Goal: Entertainment & Leisure: Browse casually

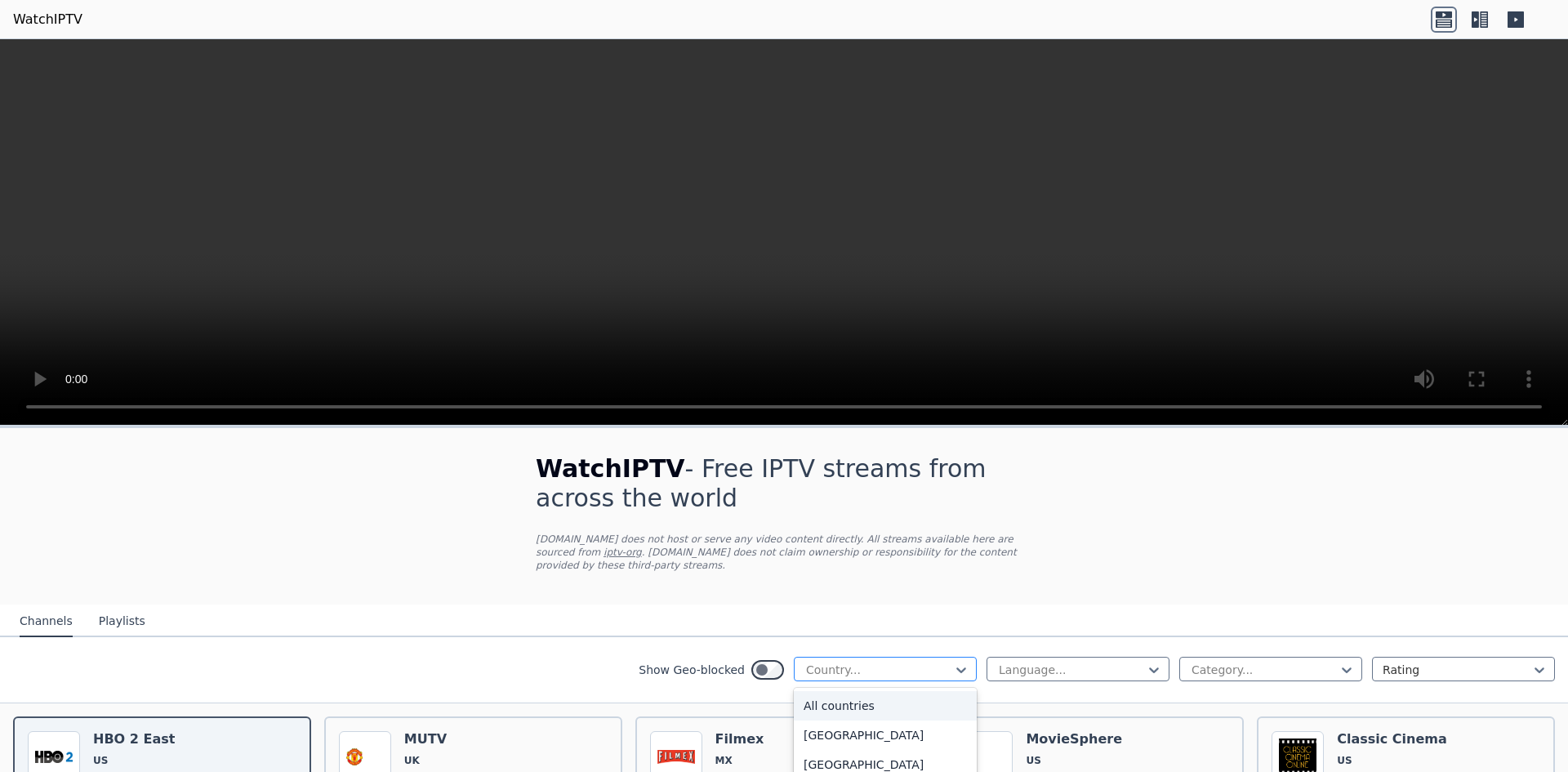
click at [893, 665] on div "Country..." at bounding box center [885, 668] width 183 height 25
click at [832, 662] on div at bounding box center [878, 670] width 149 height 16
type input "***"
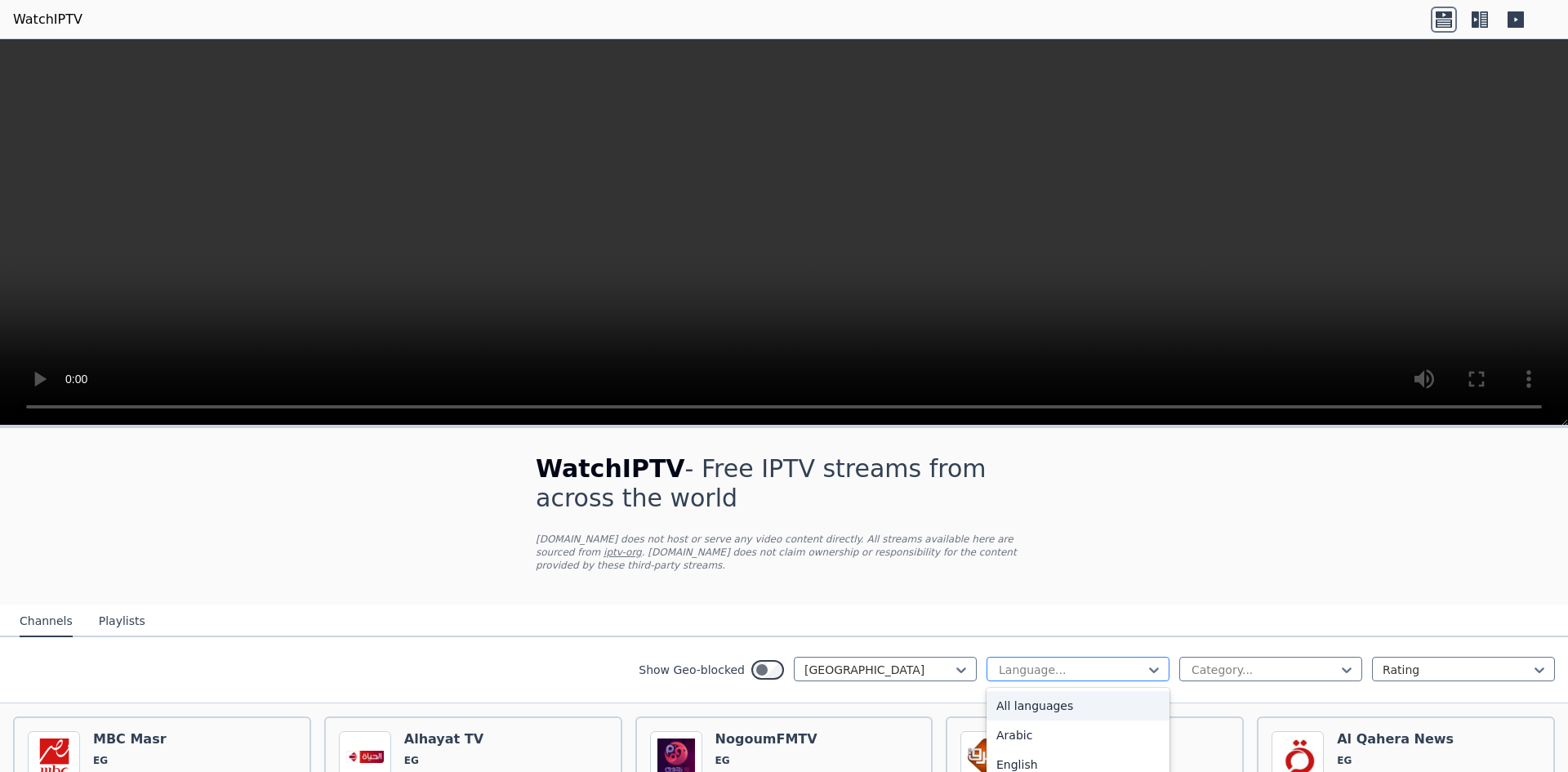
click at [1005, 656] on div "Language..." at bounding box center [1078, 668] width 183 height 25
click at [1010, 720] on div "Arabic" at bounding box center [1078, 735] width 183 height 29
click at [1271, 662] on div at bounding box center [1264, 670] width 149 height 16
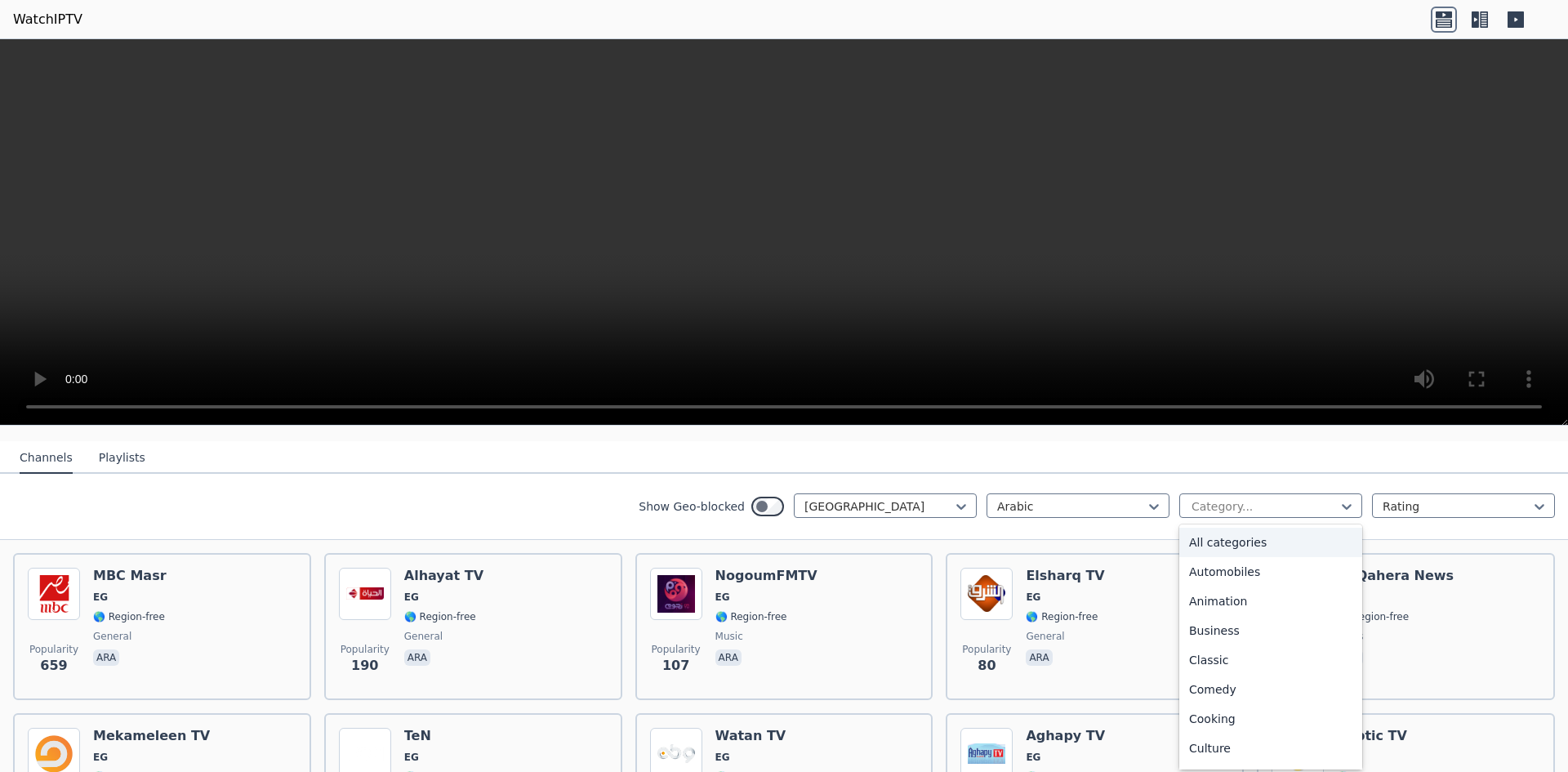
click at [1239, 527] on div "All categories" at bounding box center [1270, 542] width 183 height 29
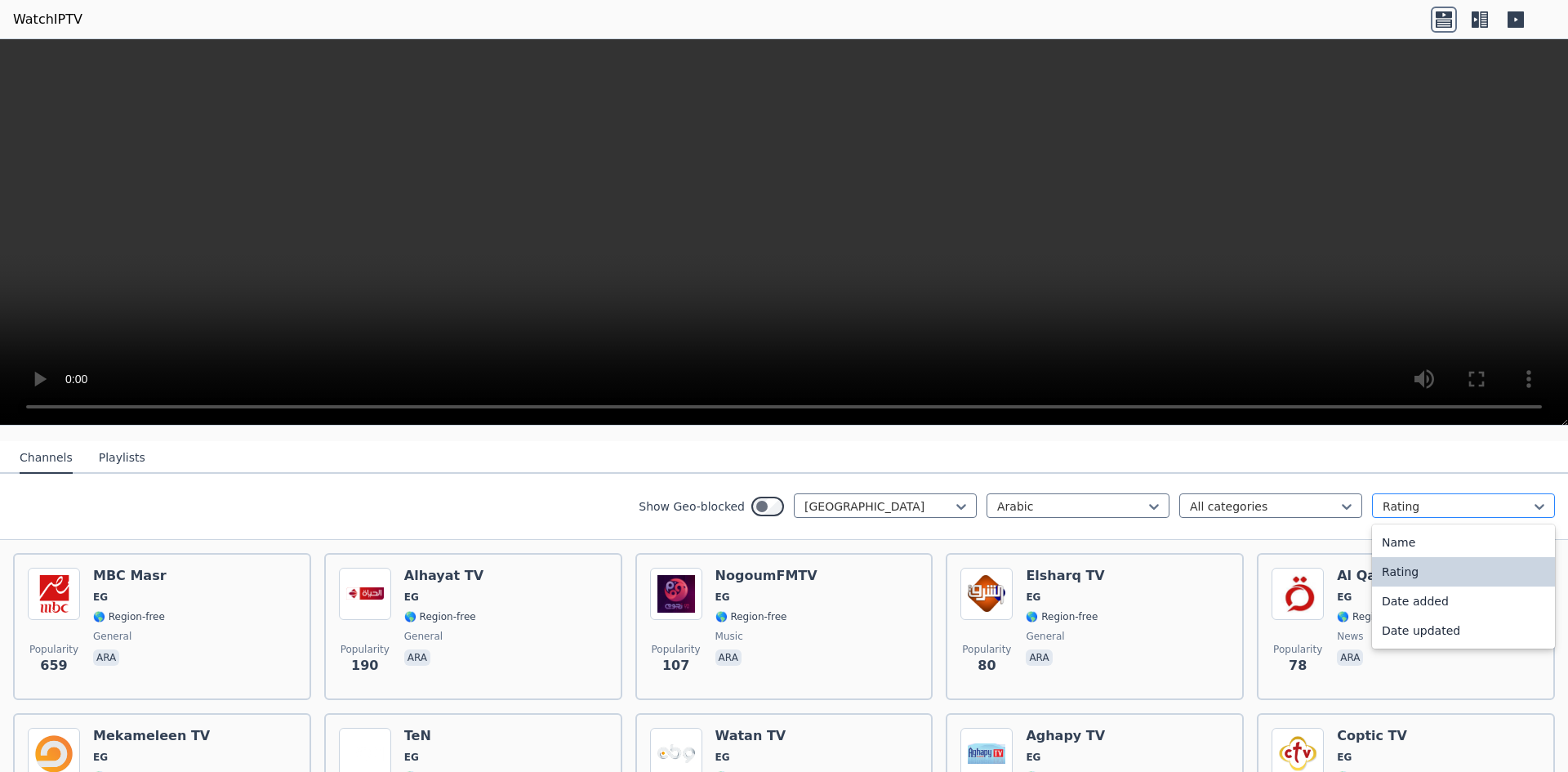
click at [1439, 494] on div "Rating" at bounding box center [1463, 506] width 183 height 25
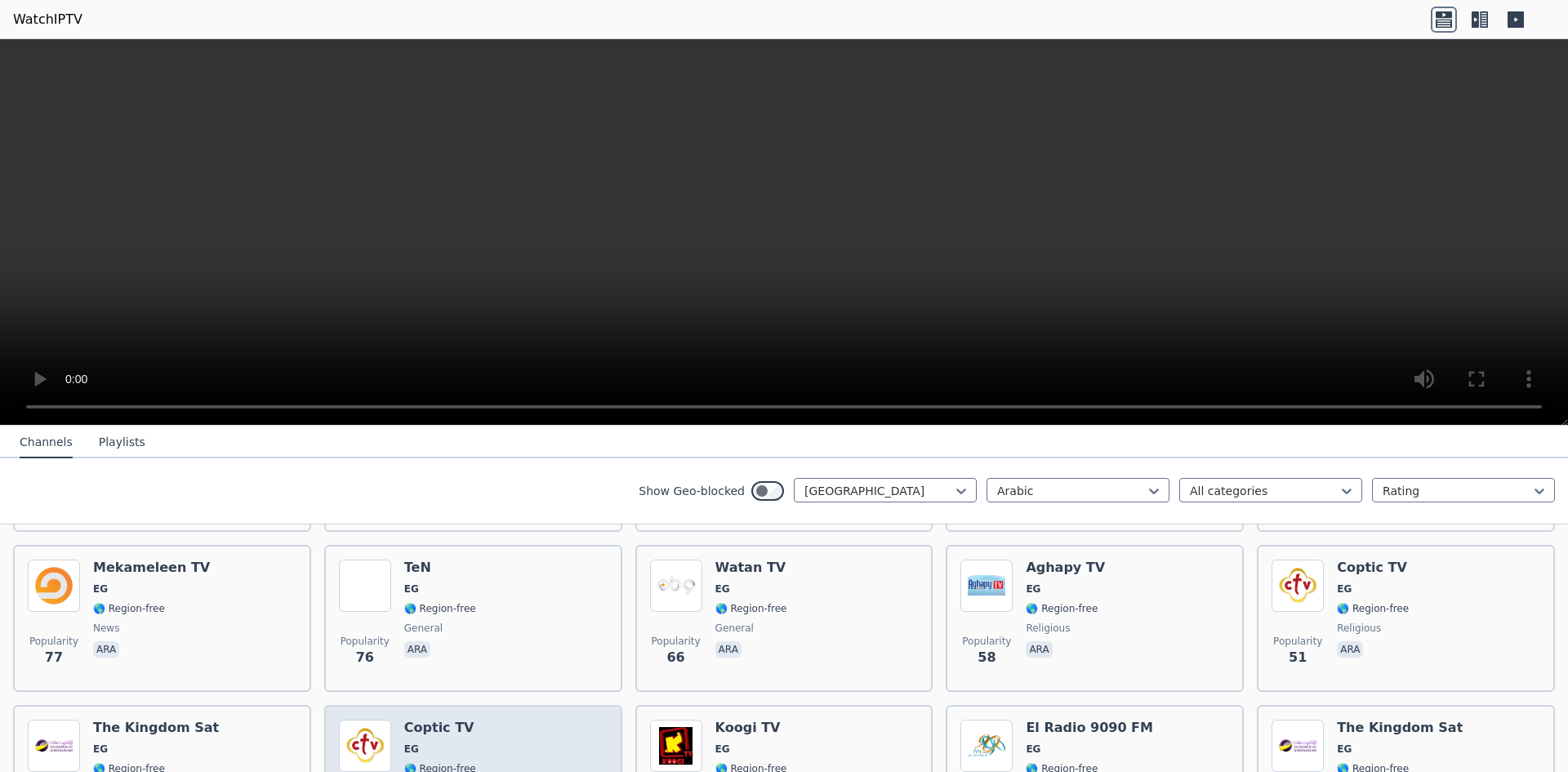
scroll to position [140, 0]
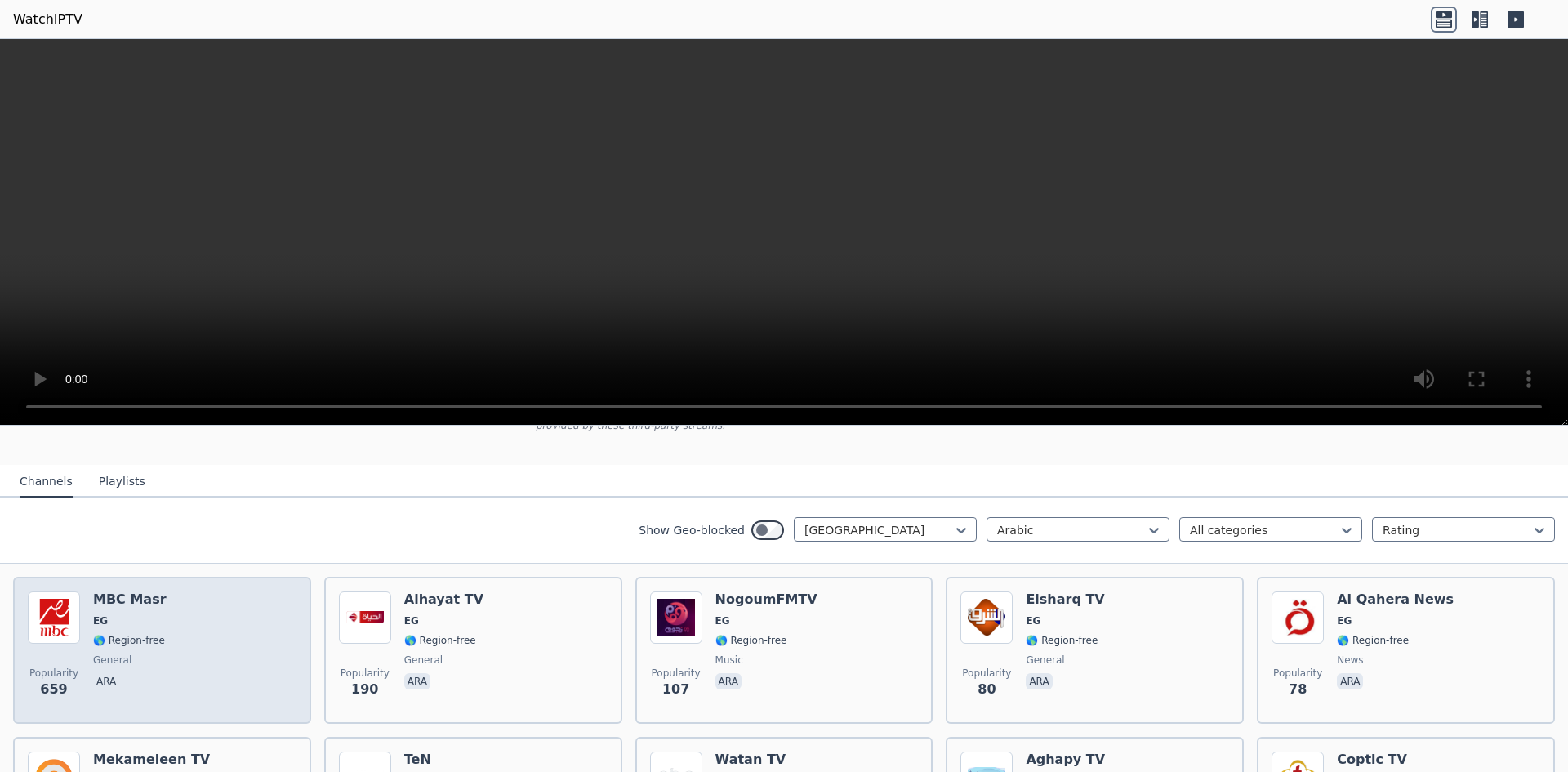
click at [97, 591] on h6 "MBC Masr" at bounding box center [130, 600] width 74 height 16
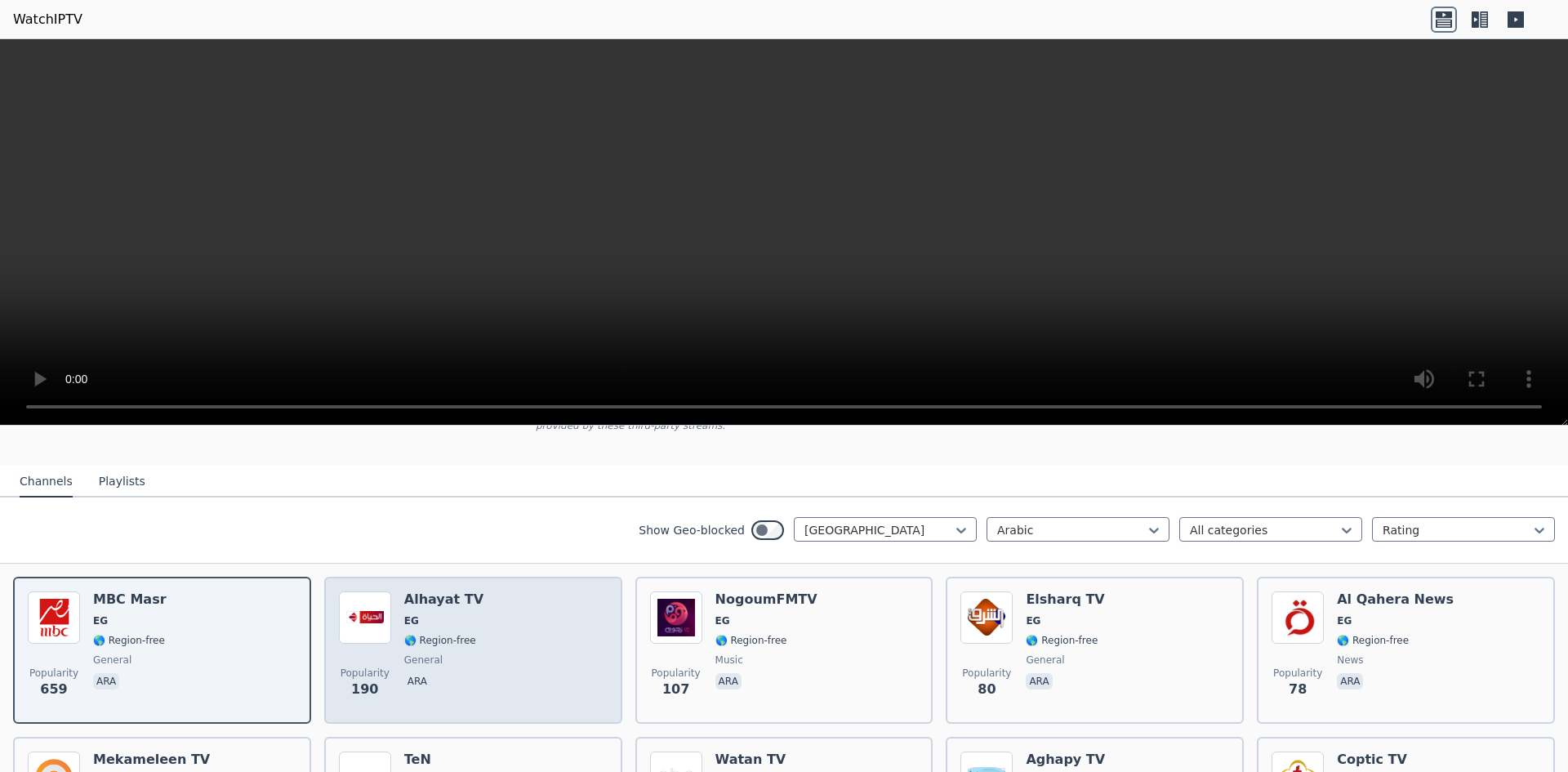
click at [474, 621] on div "Popularity 190 Alhayat TV EG 🌎 Region-free general ara" at bounding box center [473, 650] width 268 height 118
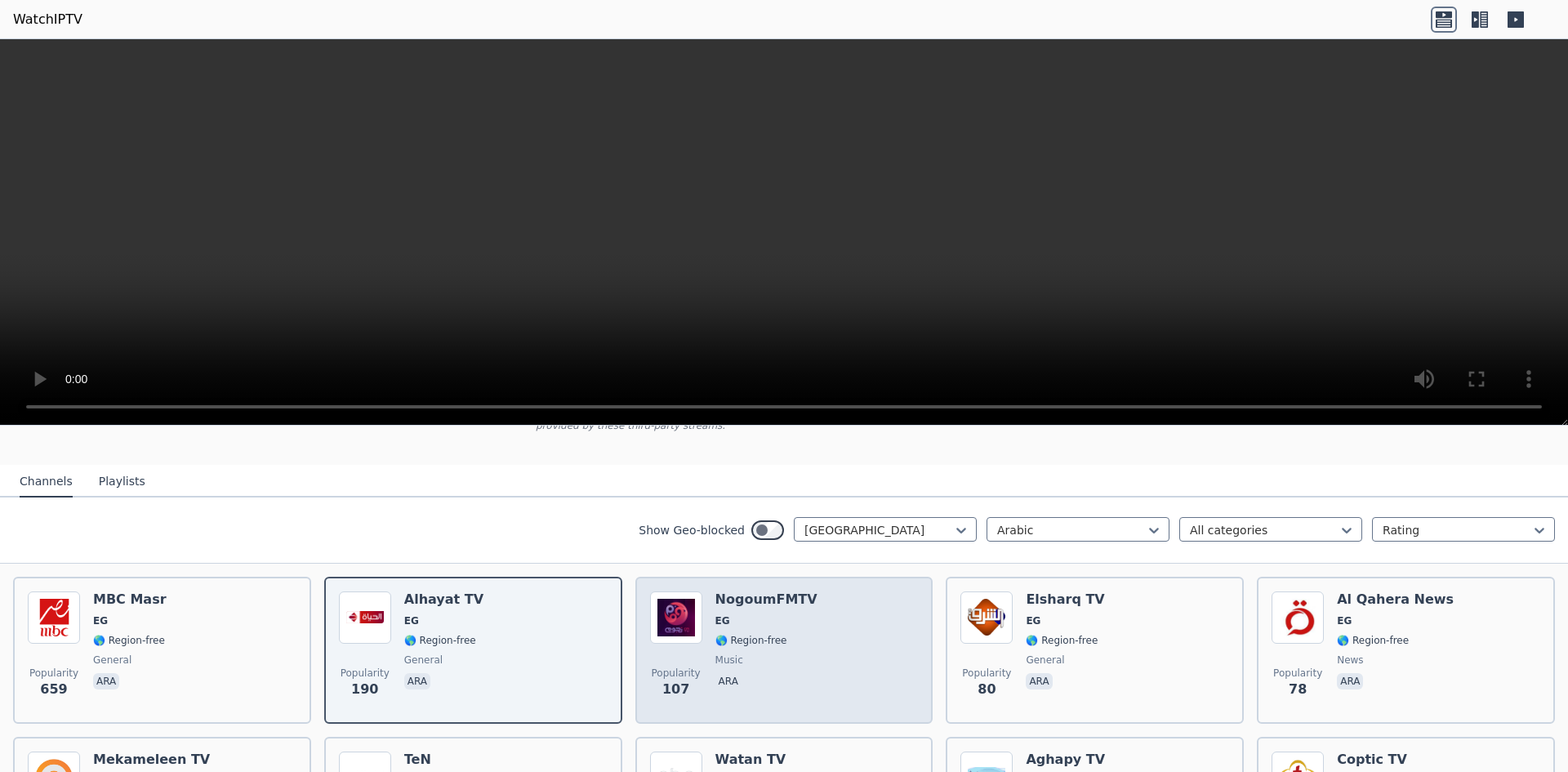
click at [730, 599] on div "NogoumFMTV EG 🌎 Region-free music ara" at bounding box center [767, 650] width 102 height 118
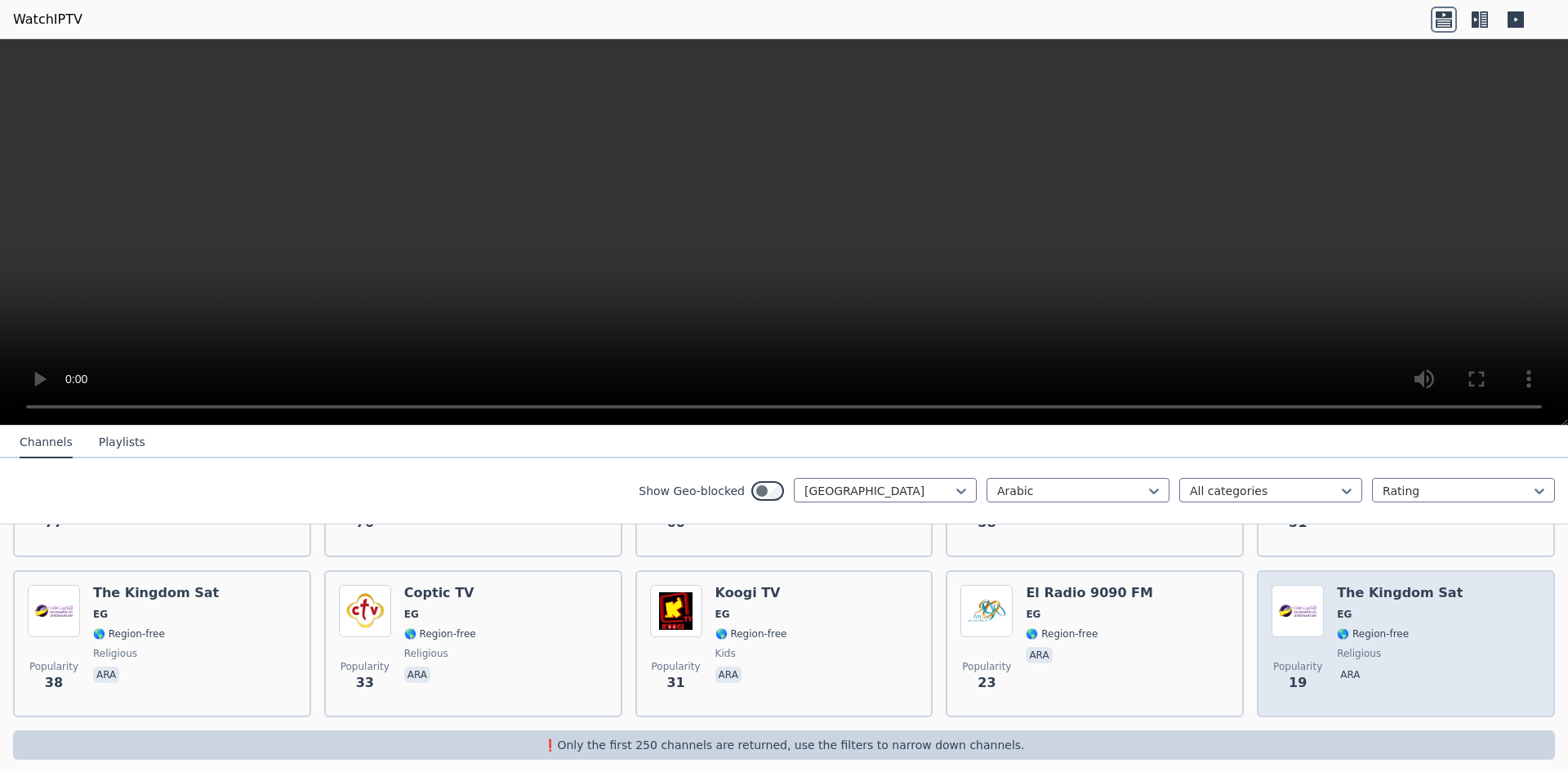
scroll to position [0, 0]
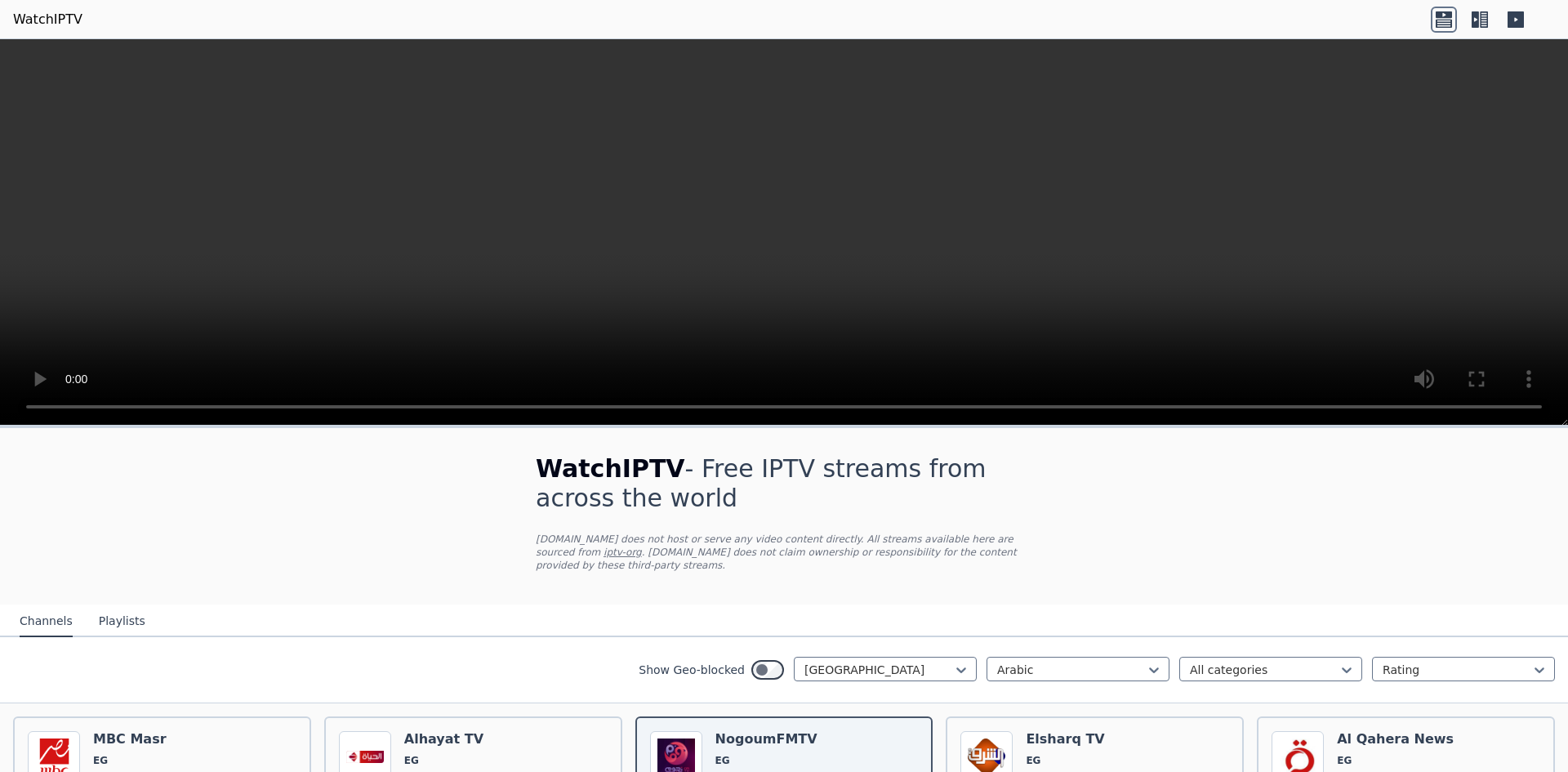
click at [1487, 25] on icon at bounding box center [1484, 20] width 8 height 16
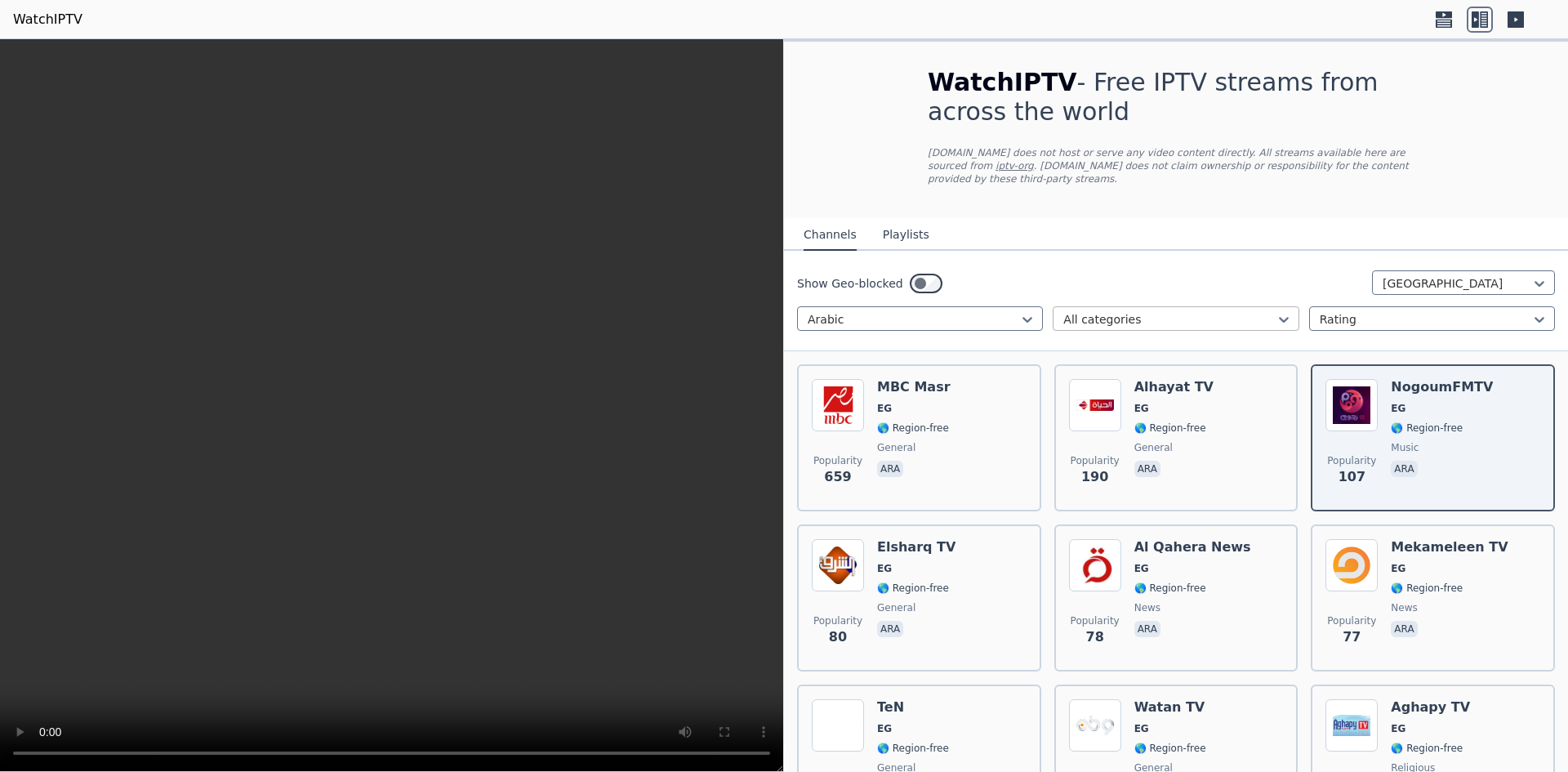
click at [1144, 311] on div at bounding box center [1169, 319] width 212 height 16
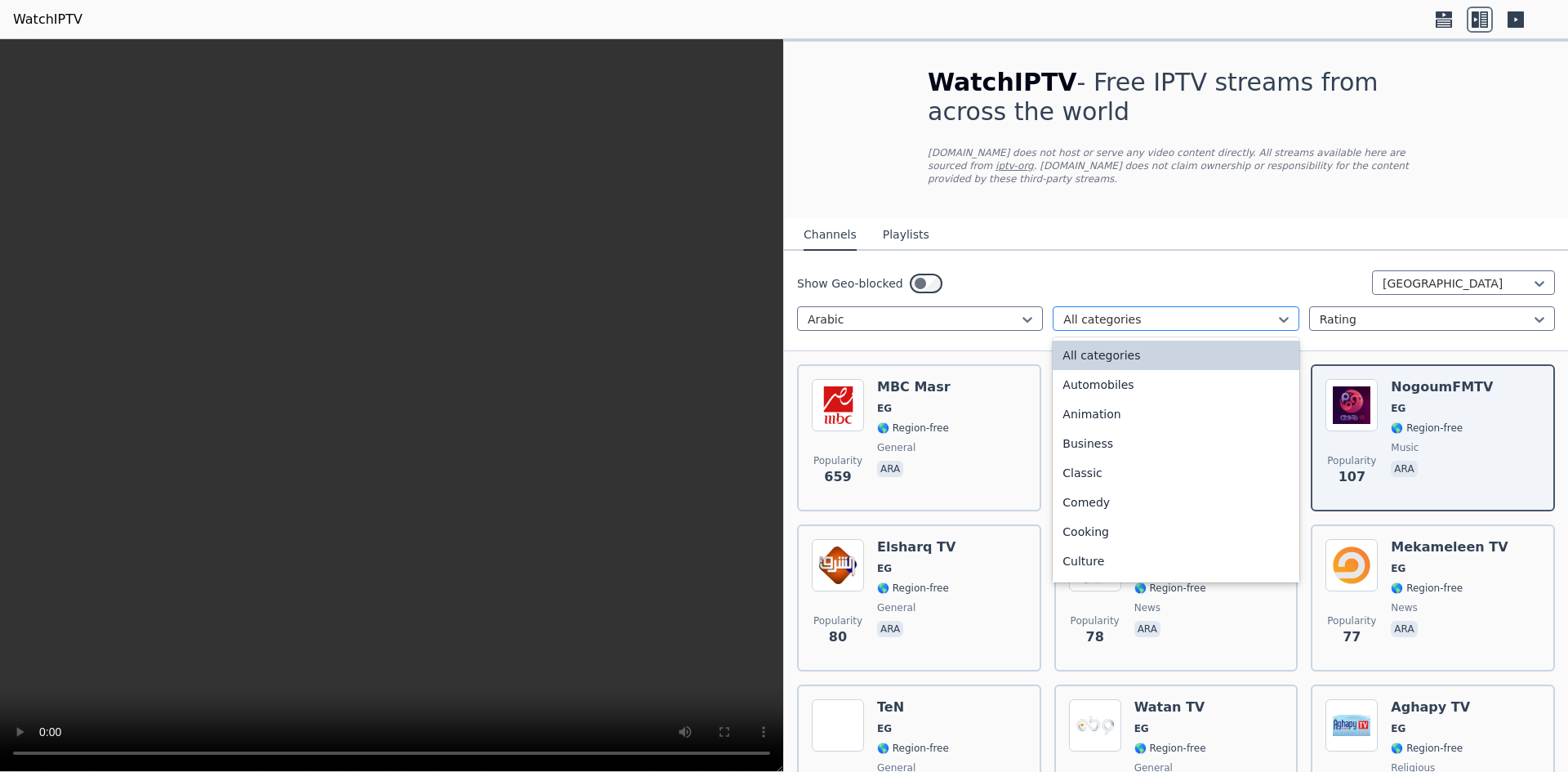
click at [1144, 311] on div at bounding box center [1169, 319] width 212 height 16
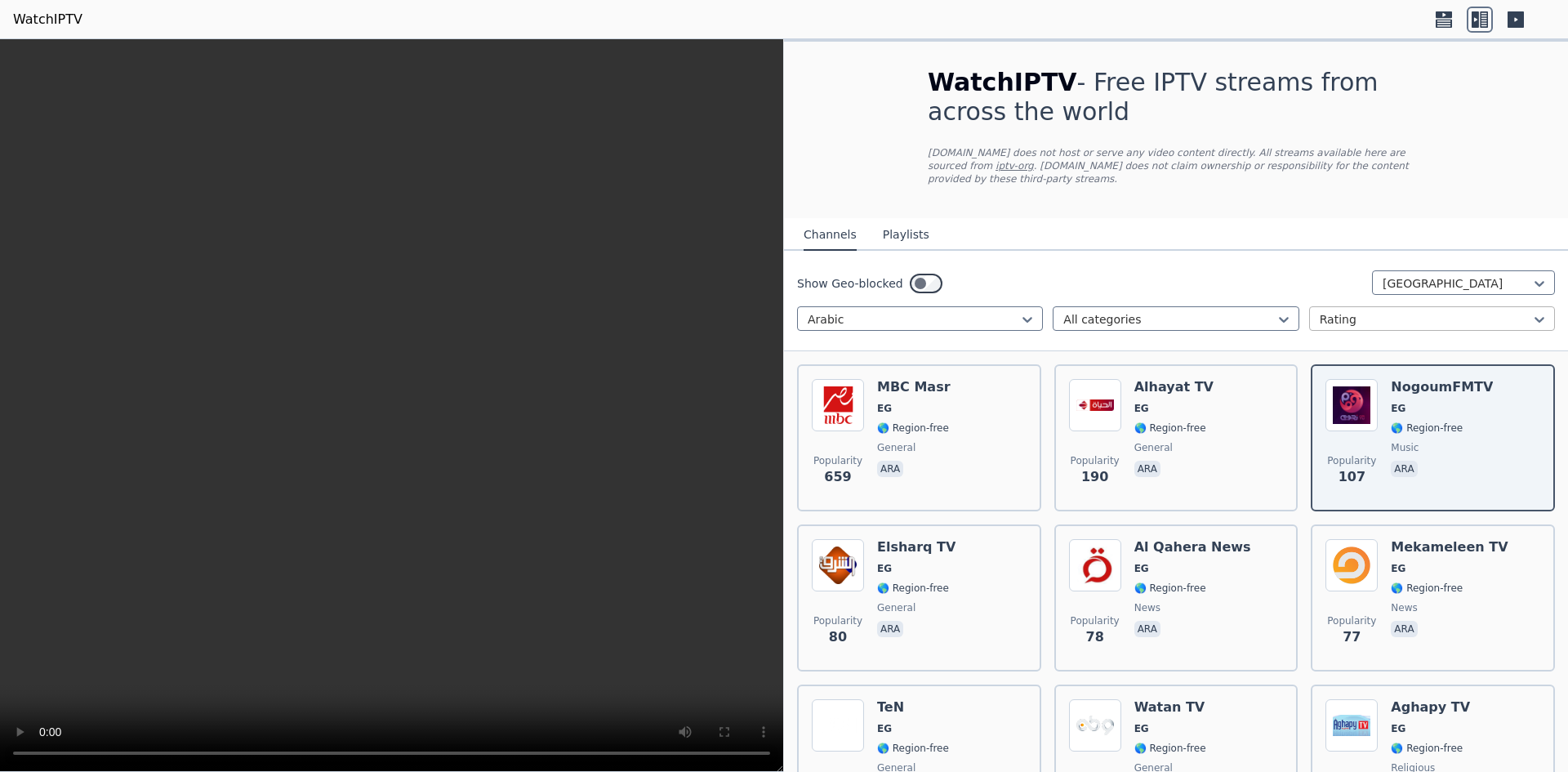
click at [1322, 311] on div at bounding box center [1426, 319] width 212 height 16
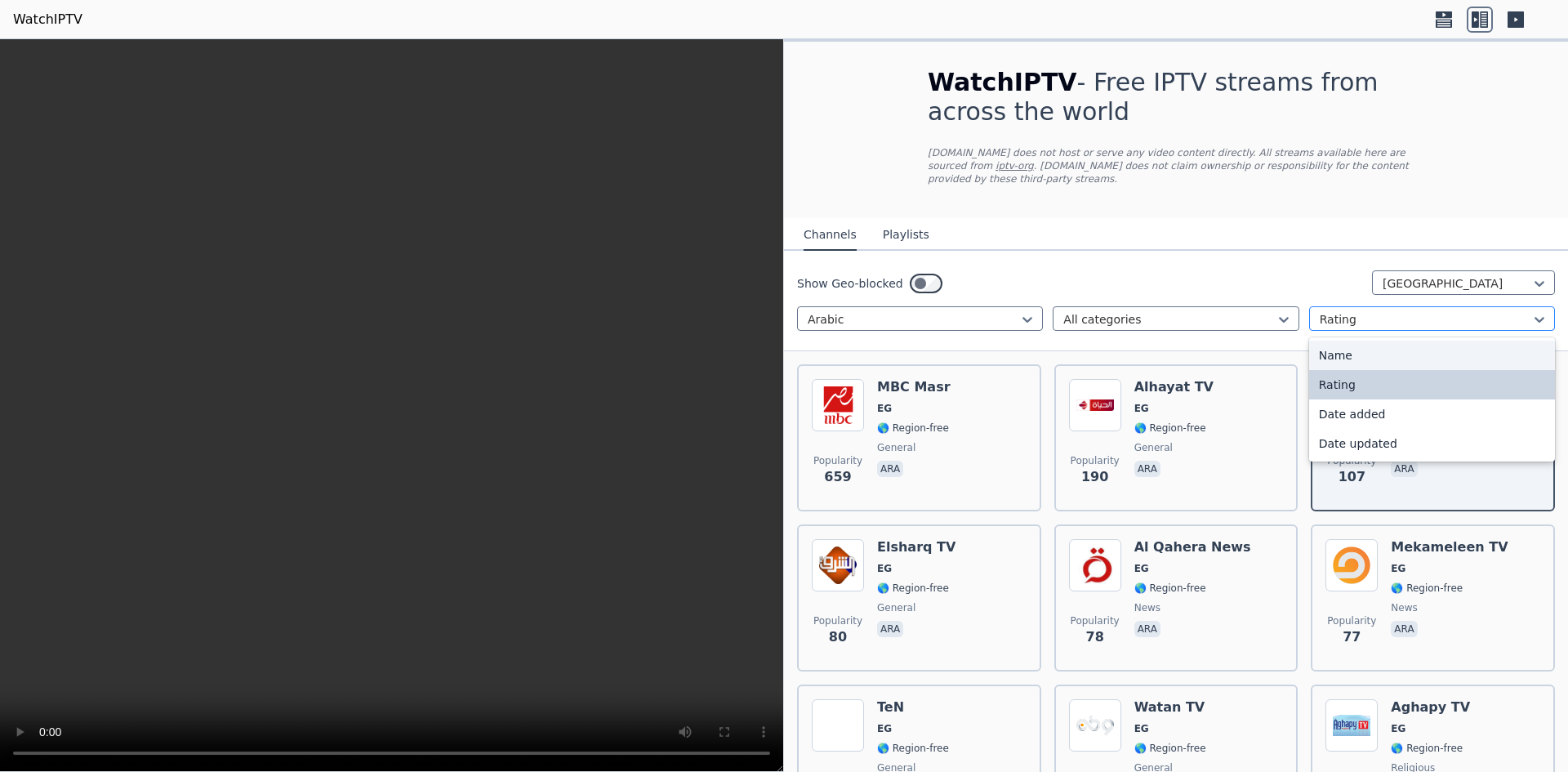
click at [1348, 311] on div at bounding box center [1426, 319] width 212 height 16
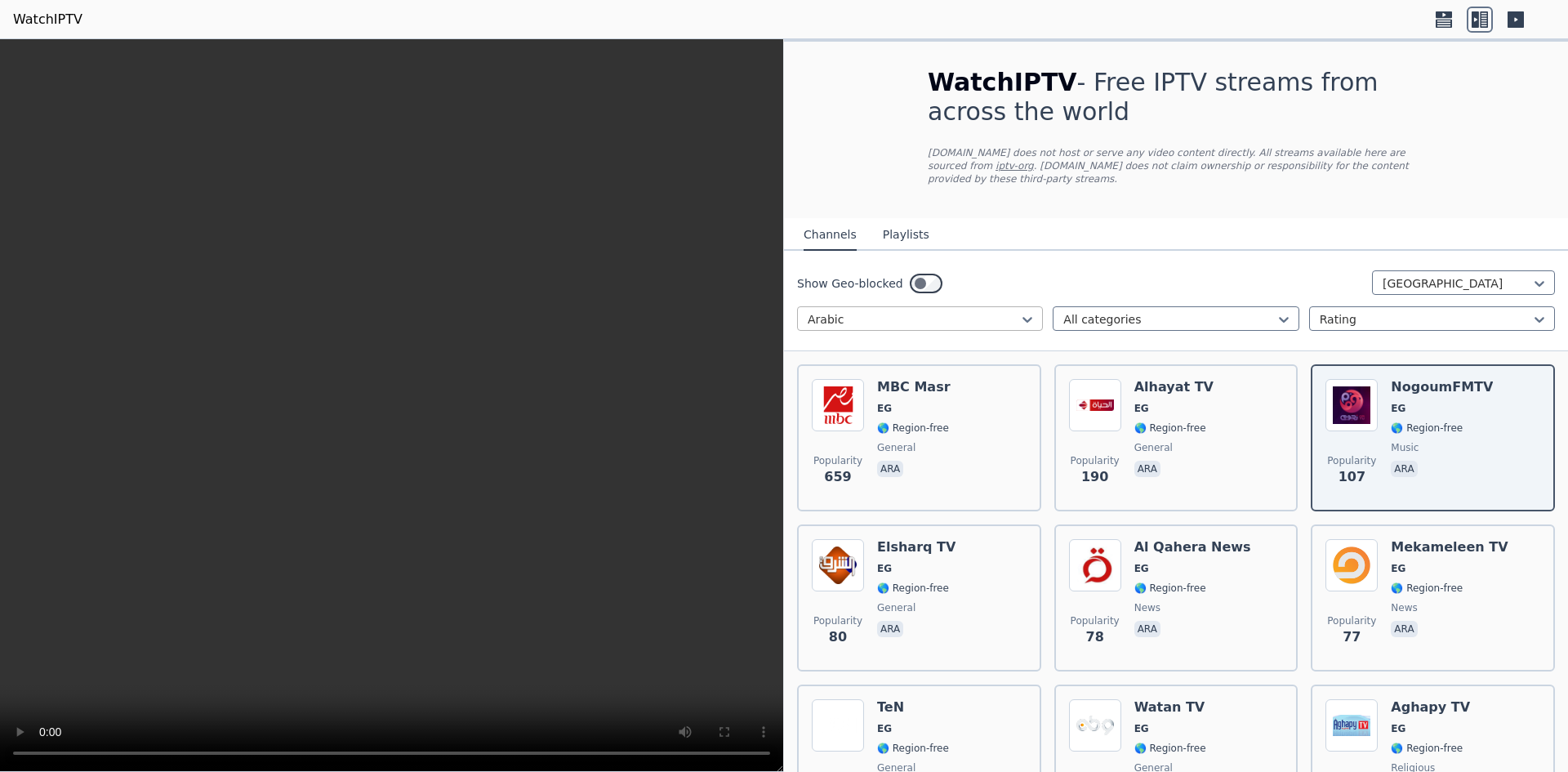
click at [894, 311] on div at bounding box center [914, 319] width 212 height 16
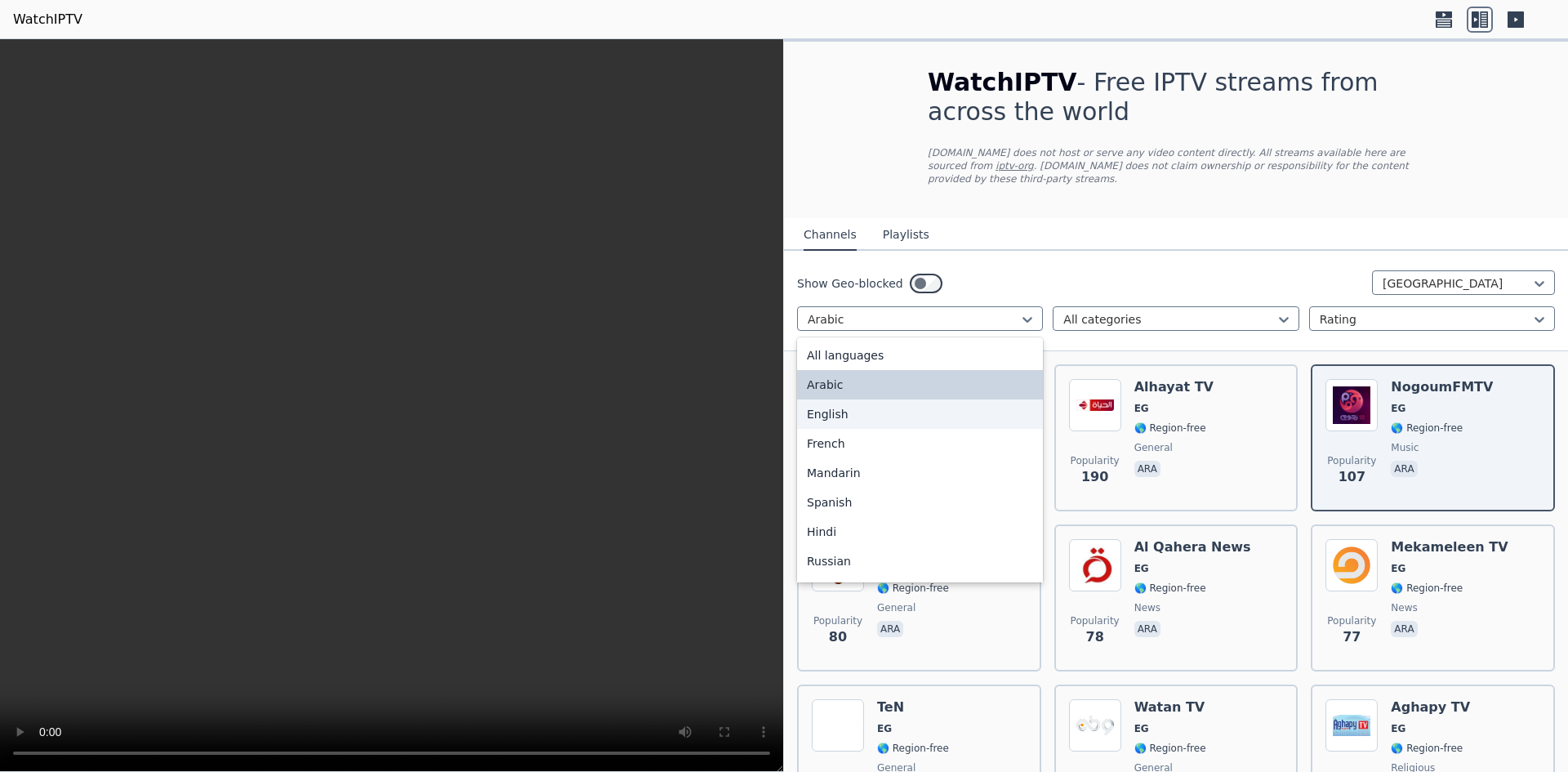
click at [857, 400] on div "English" at bounding box center [919, 414] width 246 height 29
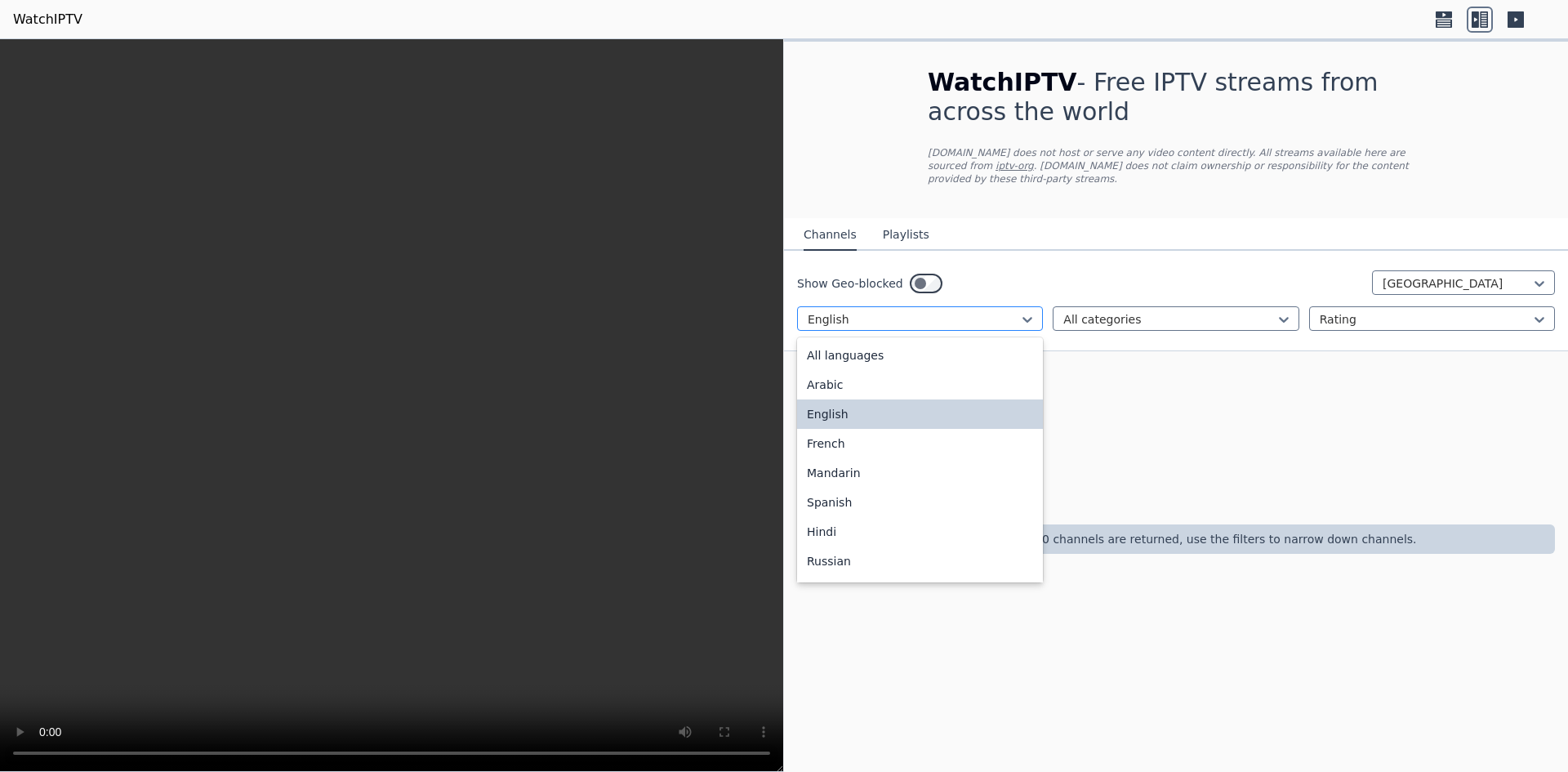
click at [866, 307] on div "English" at bounding box center [919, 318] width 246 height 25
click at [852, 378] on div "Arabic" at bounding box center [919, 384] width 246 height 29
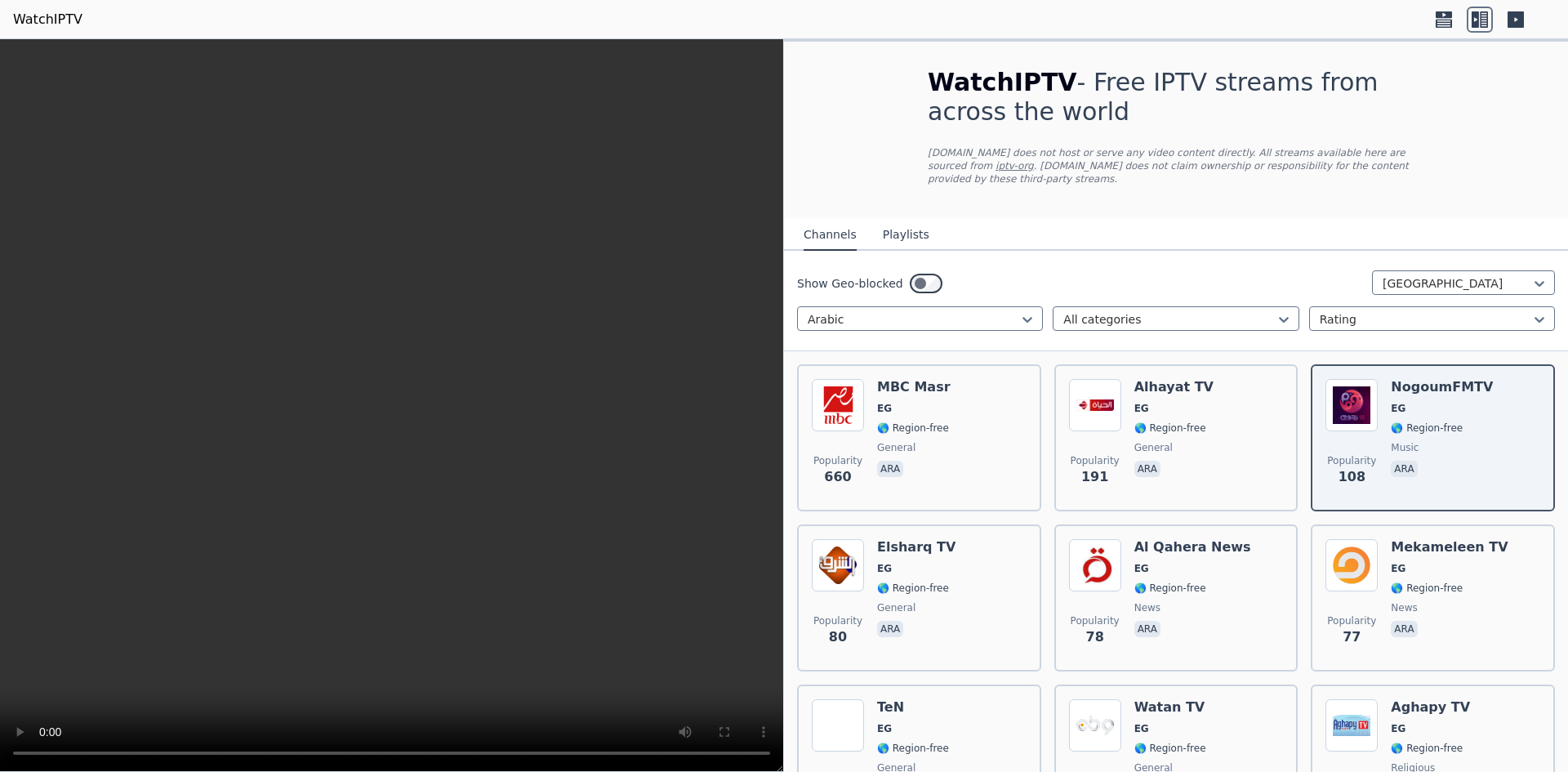
click at [915, 220] on div "Channels Playlists" at bounding box center [866, 235] width 152 height 31
click at [901, 225] on button "Playlists" at bounding box center [905, 235] width 47 height 31
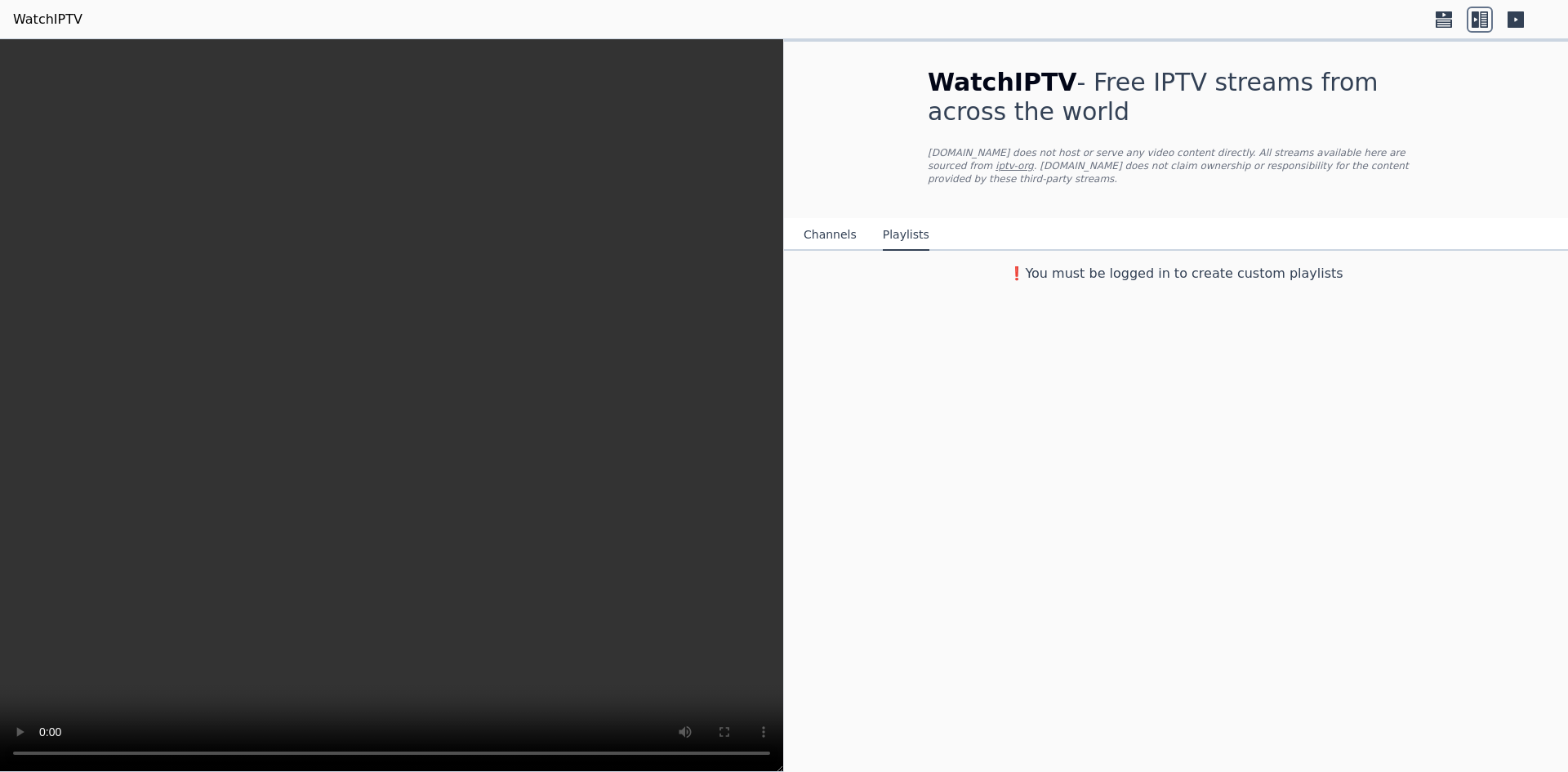
click at [831, 220] on button "Channels" at bounding box center [831, 235] width 53 height 31
